Goal: Information Seeking & Learning: Learn about a topic

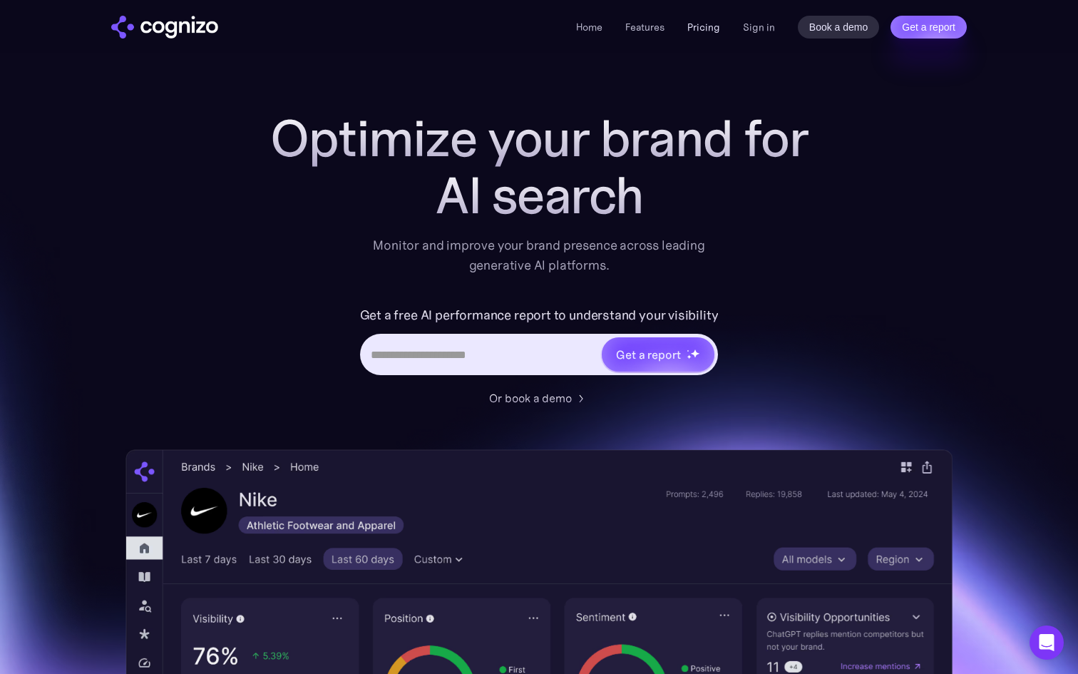
click at [695, 23] on link "Pricing" at bounding box center [703, 27] width 33 height 13
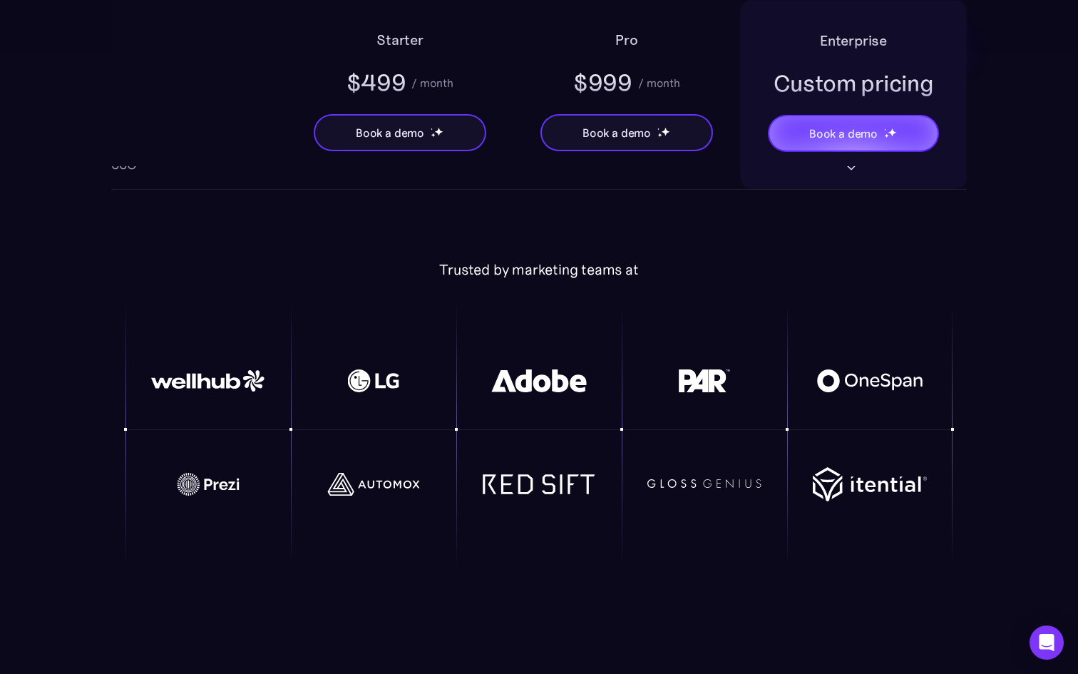
scroll to position [2922, 0]
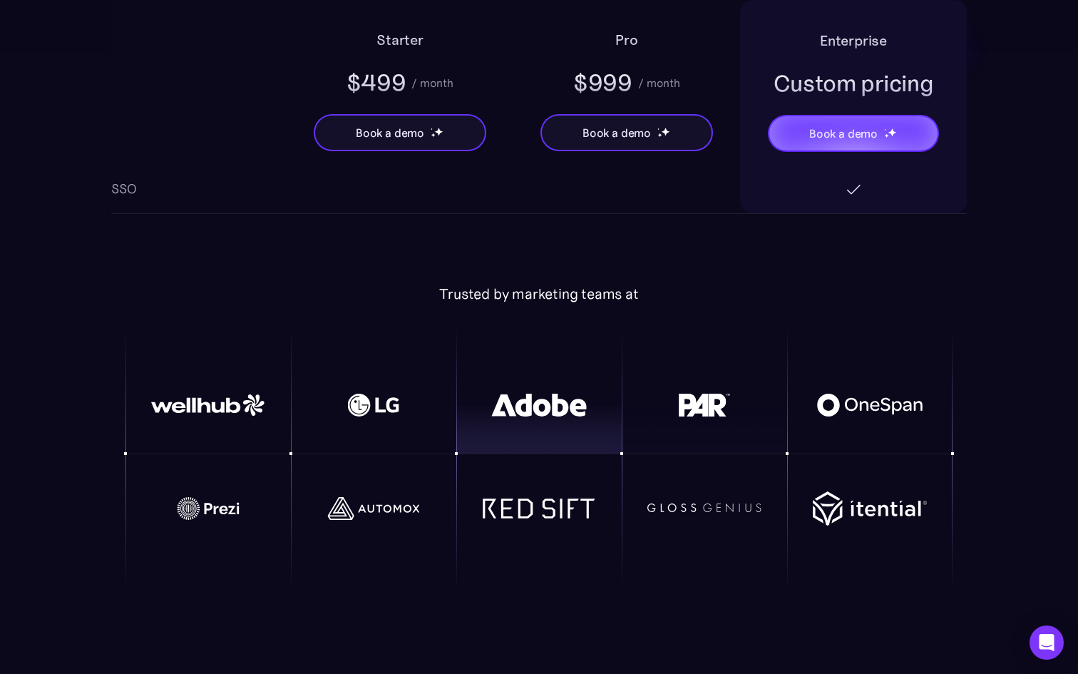
click at [534, 407] on img at bounding box center [539, 405] width 114 height 23
click at [543, 546] on div at bounding box center [538, 522] width 165 height 137
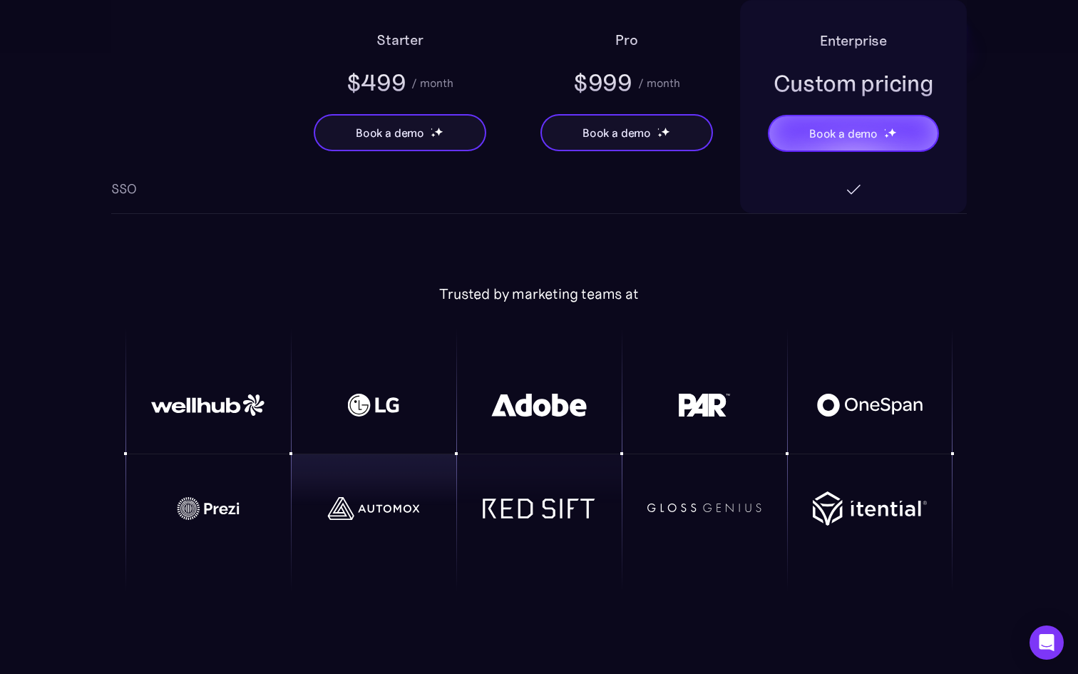
click at [367, 536] on div at bounding box center [373, 508] width 165 height 74
click at [394, 377] on div at bounding box center [373, 405] width 165 height 74
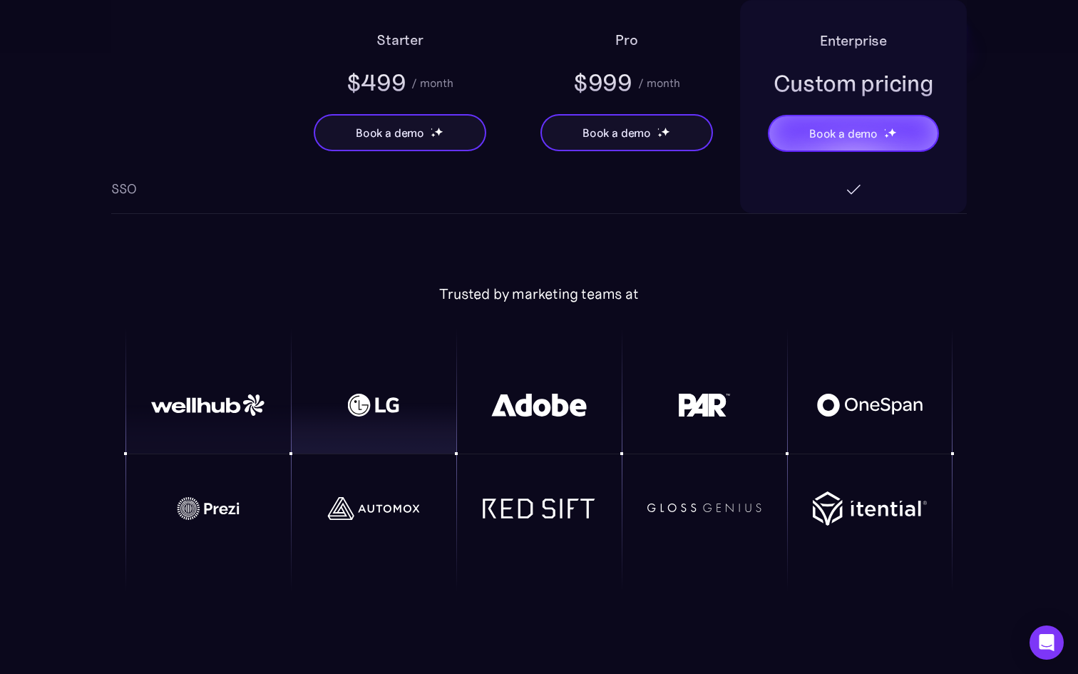
click at [205, 376] on div at bounding box center [207, 405] width 165 height 73
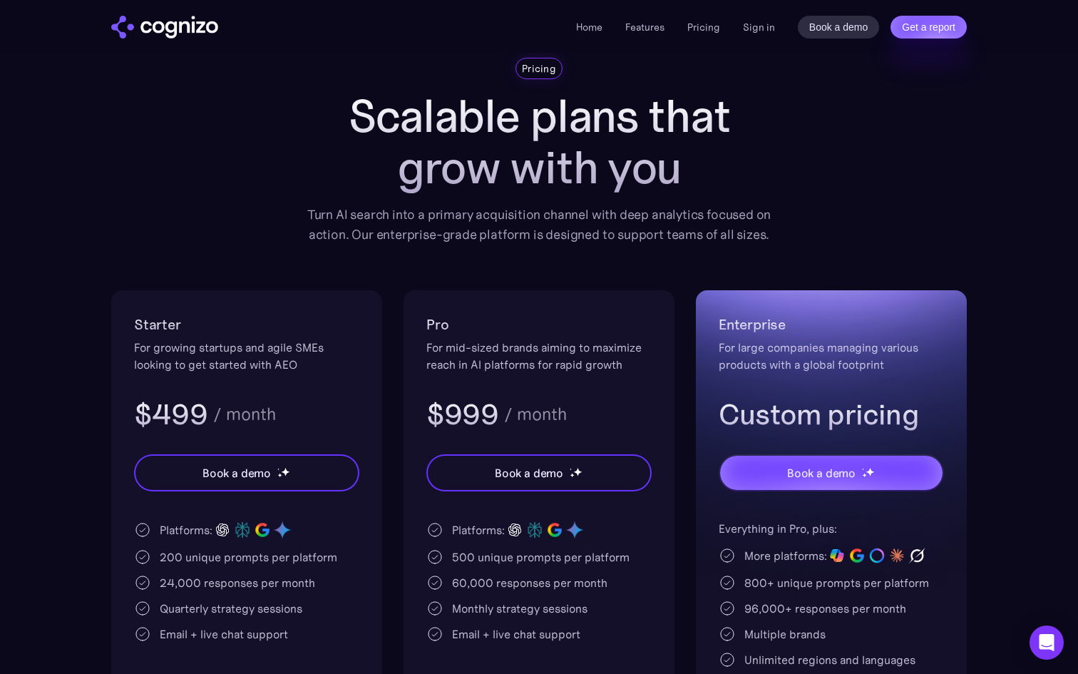
scroll to position [0, 0]
